Goal: Find specific page/section: Find specific page/section

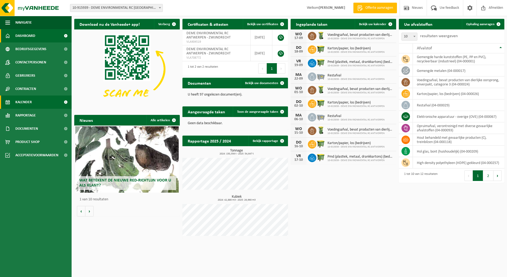
click at [45, 106] on link "Kalender" at bounding box center [36, 101] width 72 height 13
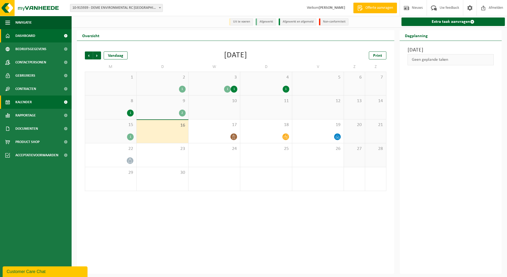
click at [19, 35] on span "Dashboard" at bounding box center [25, 35] width 20 height 13
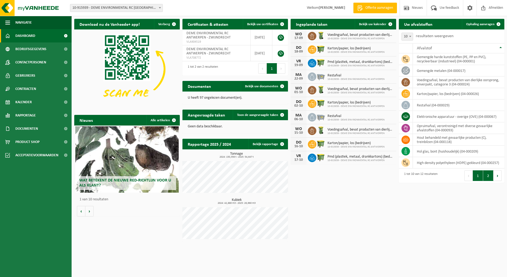
click at [487, 174] on button "2" at bounding box center [488, 175] width 10 height 11
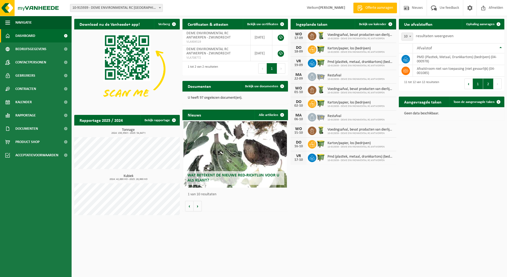
click at [478, 84] on button "1" at bounding box center [478, 83] width 10 height 11
